Goal: Find specific page/section: Find specific page/section

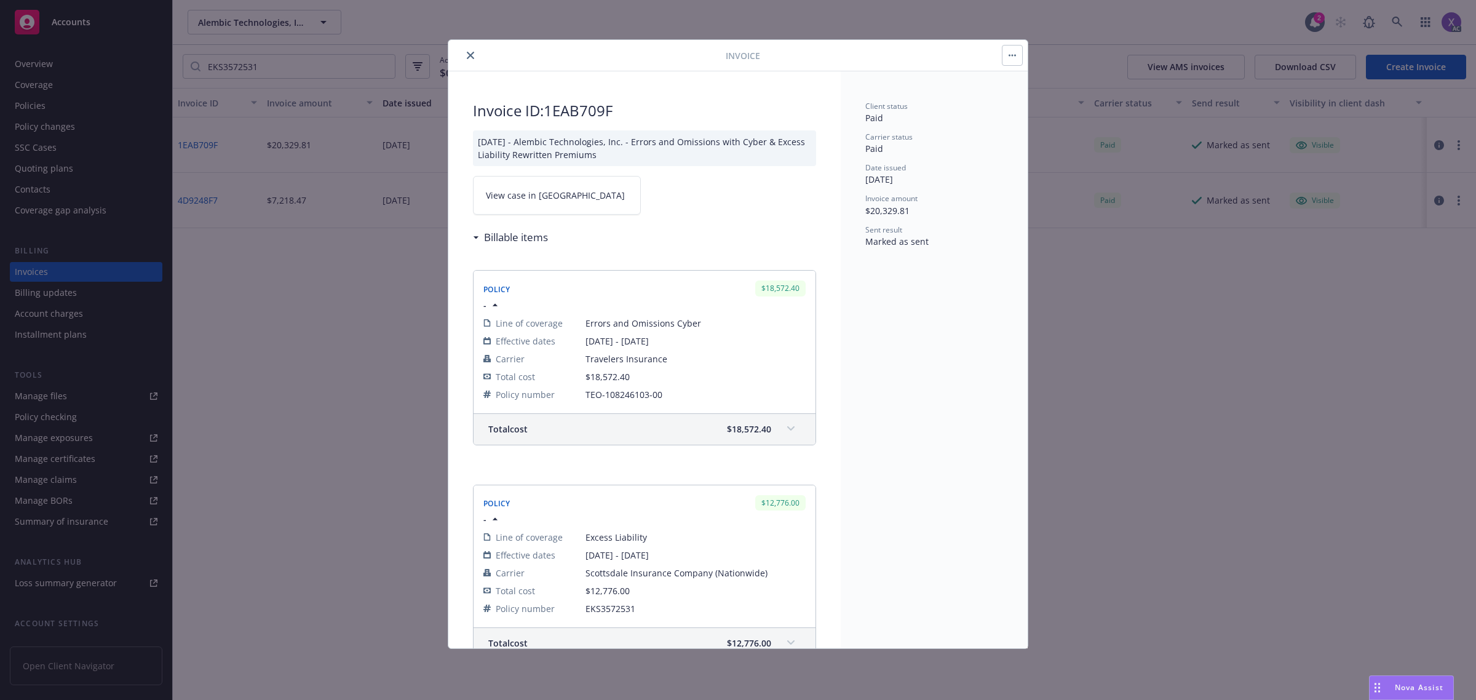
scroll to position [538, 0]
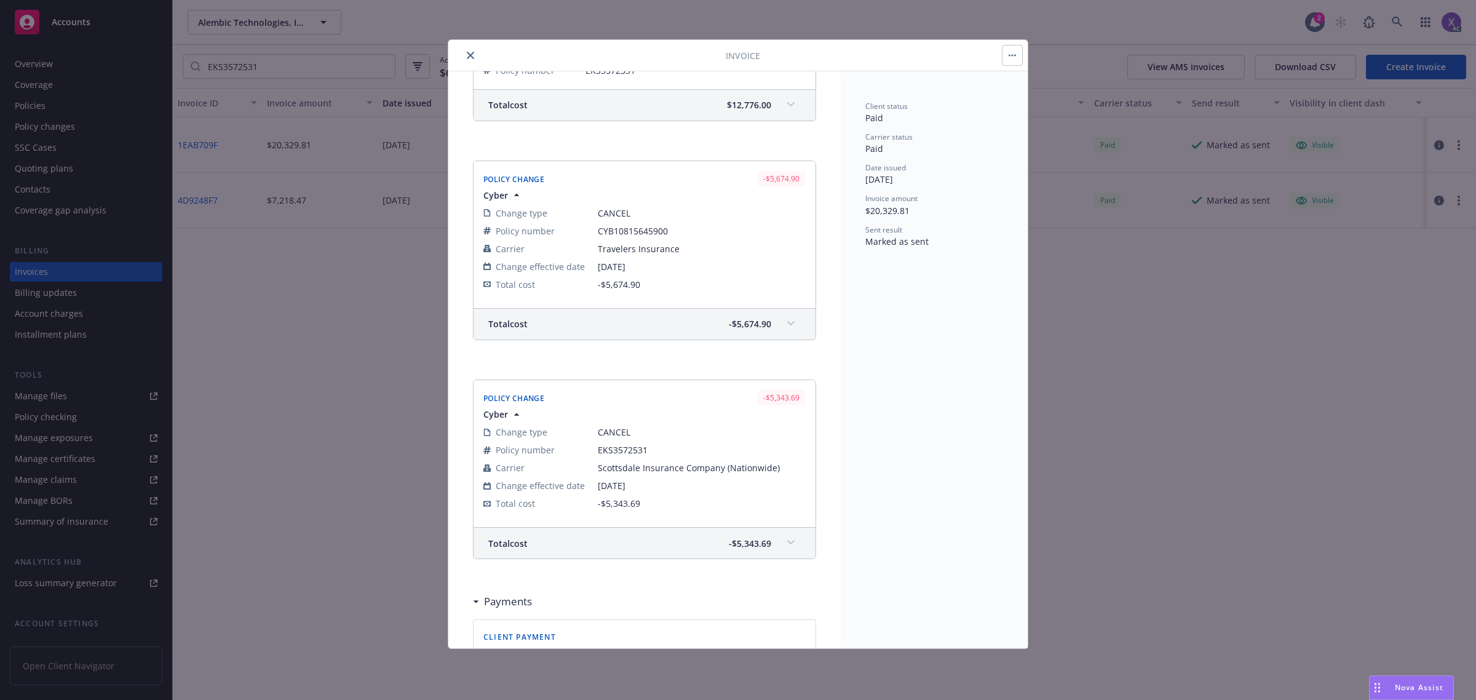
click at [468, 54] on icon "close" at bounding box center [470, 55] width 7 height 7
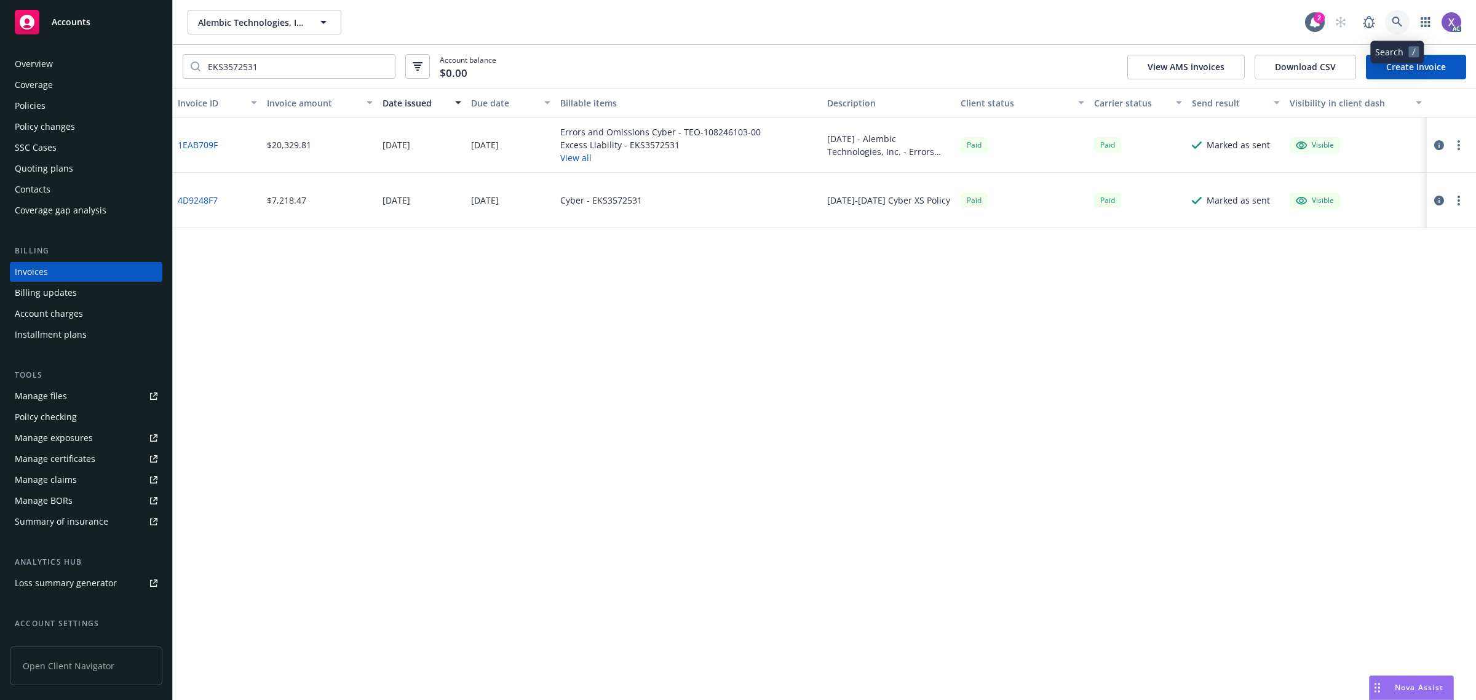
click at [1395, 19] on icon at bounding box center [1397, 22] width 11 height 11
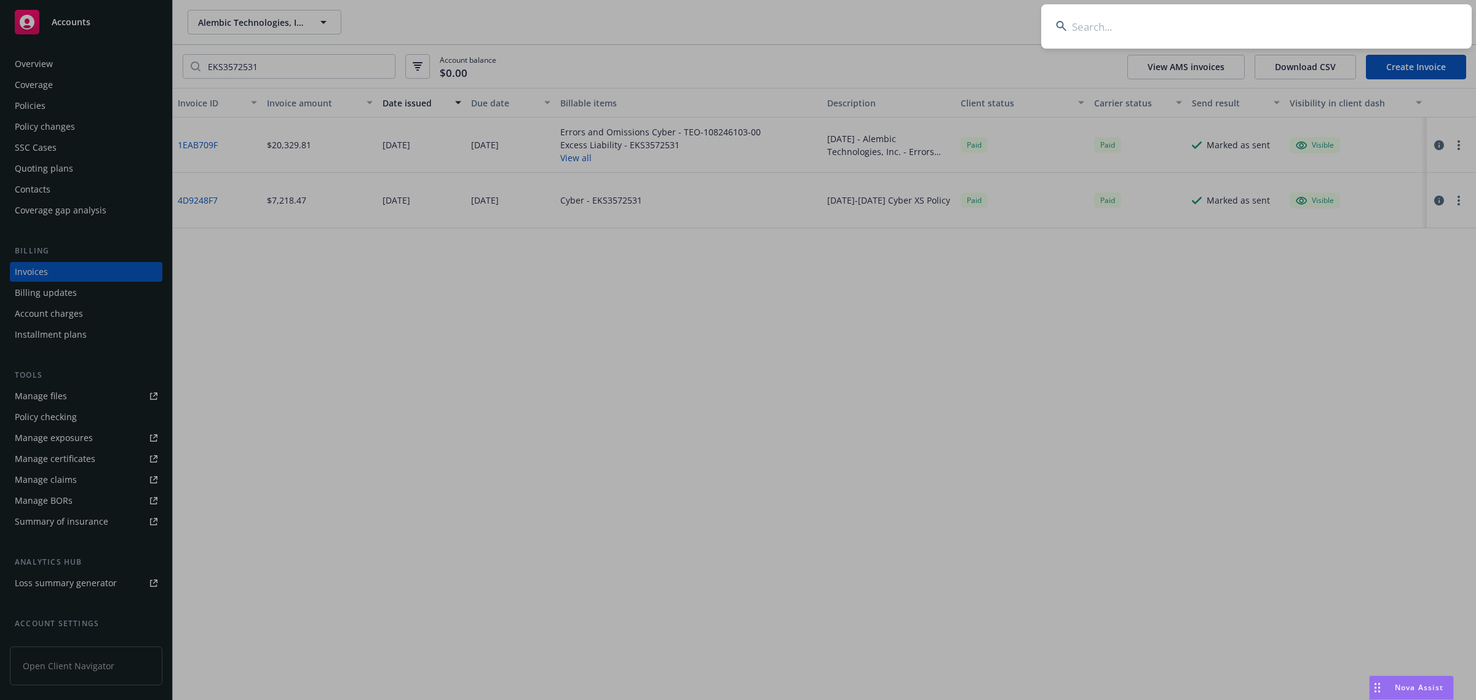
click at [1231, 26] on input at bounding box center [1256, 26] width 430 height 44
type input "Riviera Partners, LLC"
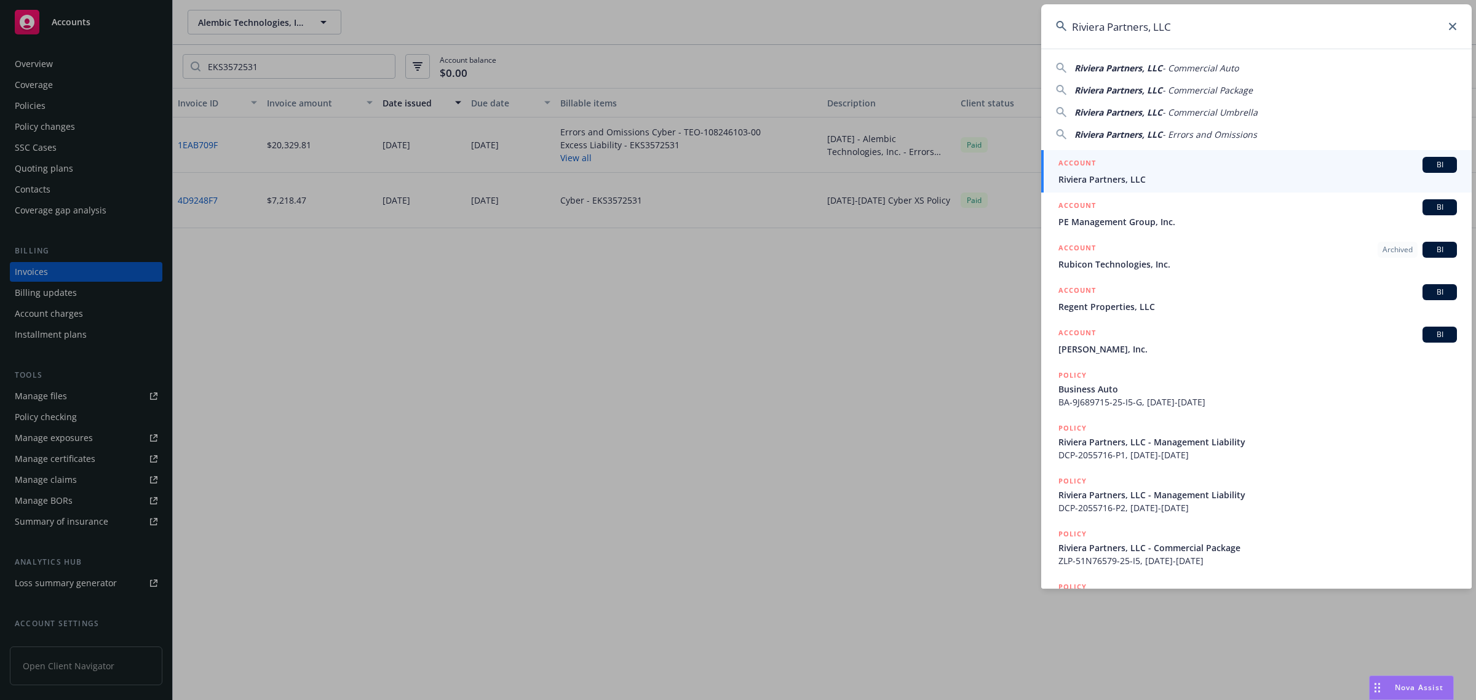
click at [1136, 180] on span "Riviera Partners, LLC" at bounding box center [1257, 179] width 398 height 13
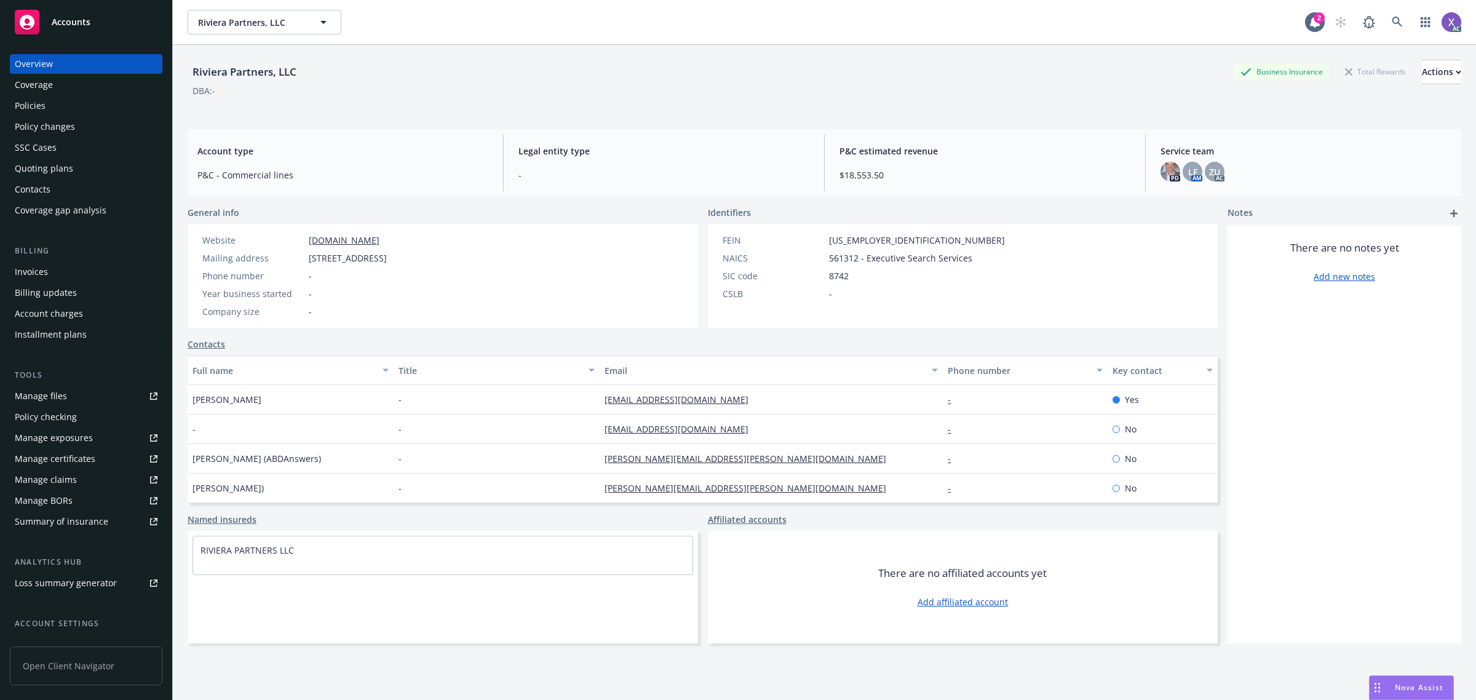
click at [29, 108] on div "Policies" at bounding box center [30, 106] width 31 height 20
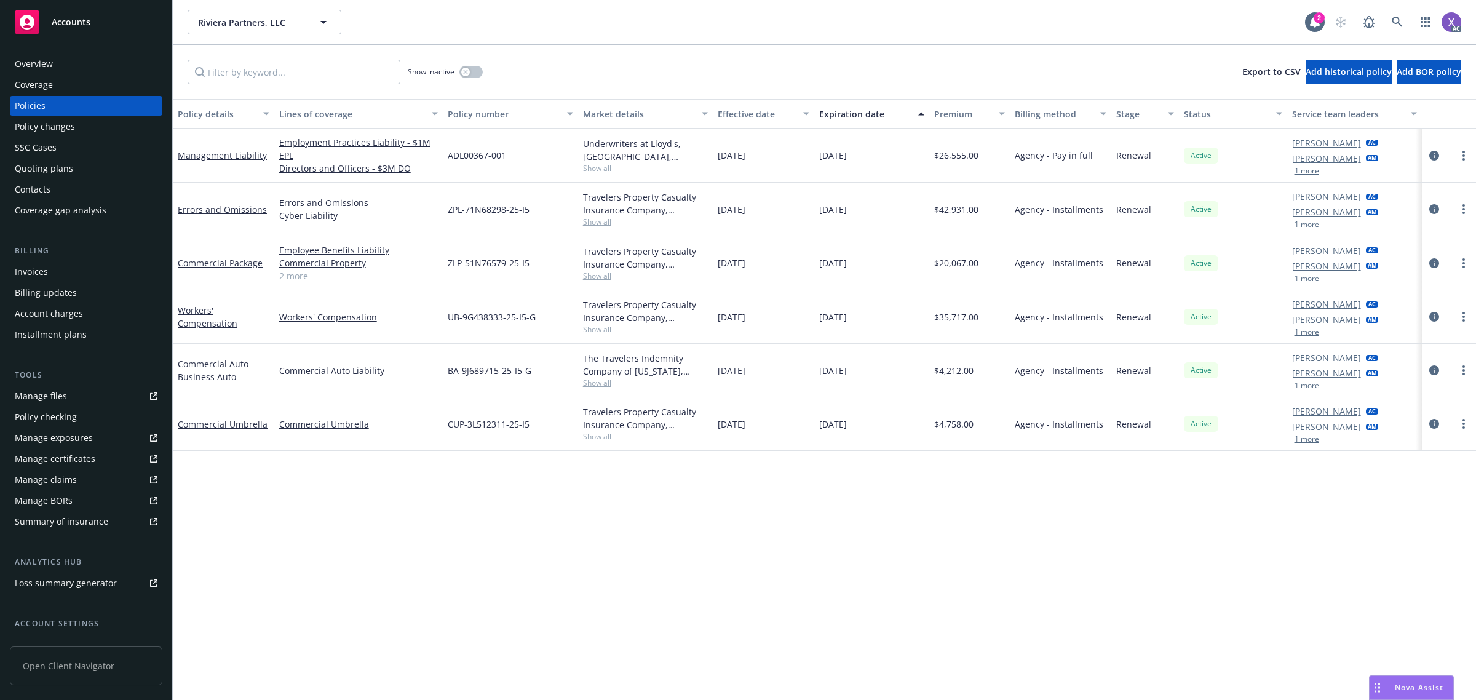
click at [38, 269] on div "Invoices" at bounding box center [31, 272] width 33 height 20
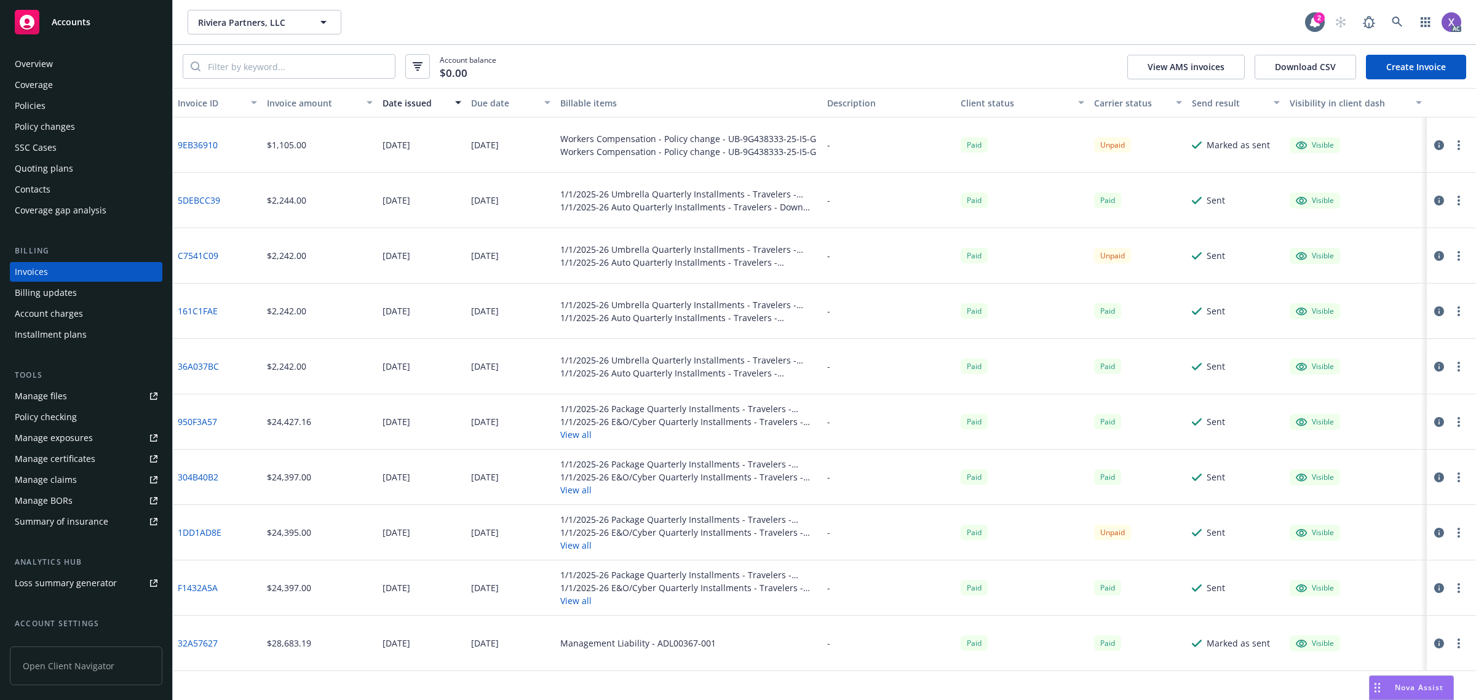
click at [186, 145] on link "9EB36910" at bounding box center [198, 144] width 40 height 13
